Goal: Transaction & Acquisition: Purchase product/service

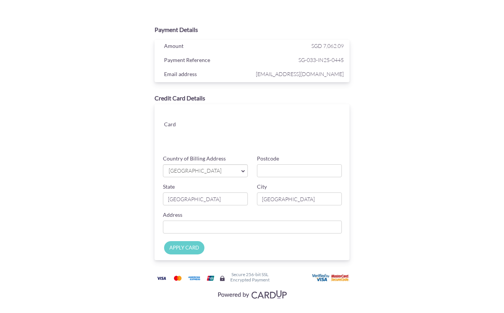
click at [185, 175] on link "[GEOGRAPHIC_DATA]" at bounding box center [205, 170] width 85 height 13
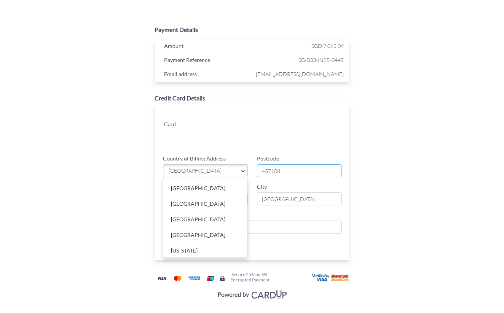
type input "457108"
click at [369, 180] on div "Credit Card Details Card Card ending CHANGE Country of Billing Address [GEOGRAP…" at bounding box center [251, 177] width 247 height 174
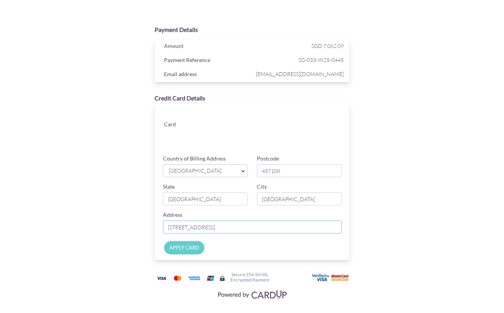
type input "[STREET_ADDRESS]"
click at [142, 199] on div "Credit Card Details Card Card ending CHANGE Country of Billing Address [GEOGRAP…" at bounding box center [251, 177] width 247 height 174
click at [177, 246] on input "APPLY CARD" at bounding box center [184, 247] width 40 height 13
type input "Applying..."
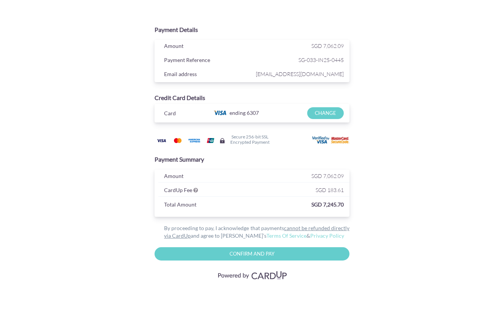
click at [221, 253] on input "Confirm and Pay" at bounding box center [251, 253] width 195 height 13
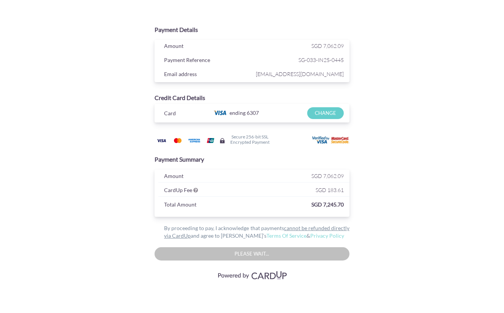
type input "Please wait..."
